Goal: Find specific page/section: Find specific page/section

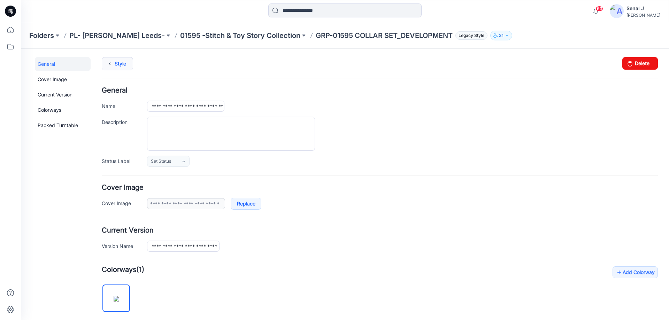
click at [124, 62] on link "Style" at bounding box center [117, 63] width 31 height 13
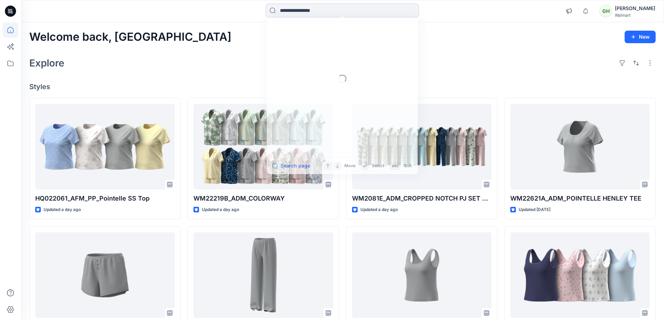
click at [278, 12] on input at bounding box center [341, 10] width 153 height 14
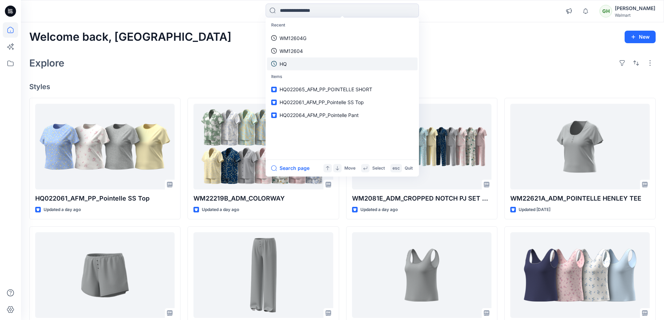
click at [291, 67] on link "HQ" at bounding box center [342, 63] width 150 height 13
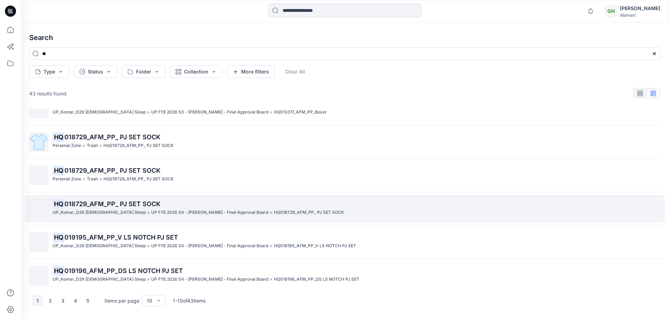
scroll to position [156, 0]
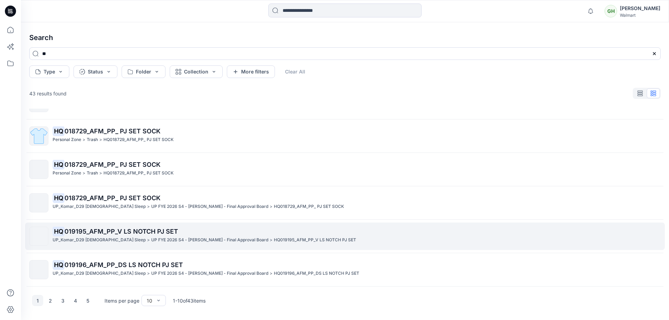
click at [87, 233] on span "019195_AFM_PP_V LS NOTCH PJ SET" at bounding box center [121, 231] width 114 height 7
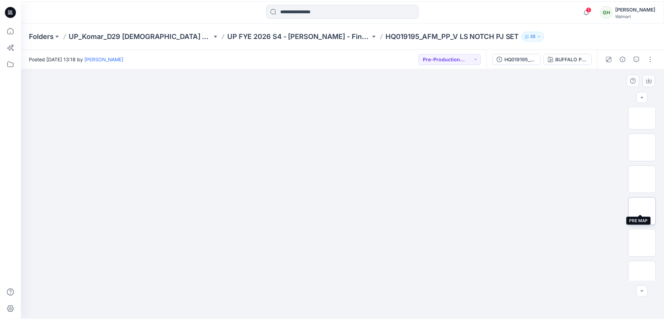
scroll to position [783, 0]
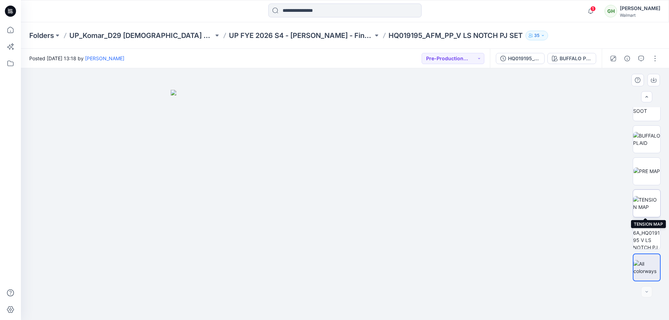
click at [647, 206] on img at bounding box center [646, 203] width 27 height 15
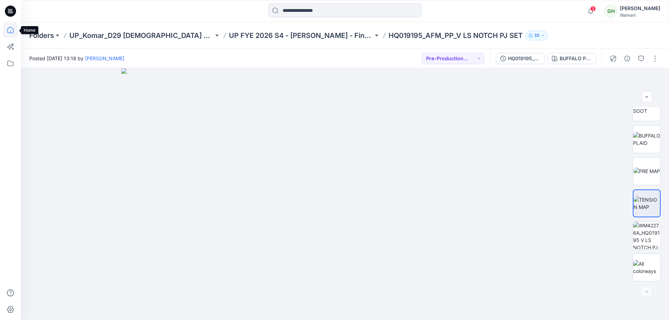
click at [11, 33] on icon at bounding box center [10, 30] width 6 height 6
